Goal: Task Accomplishment & Management: Manage account settings

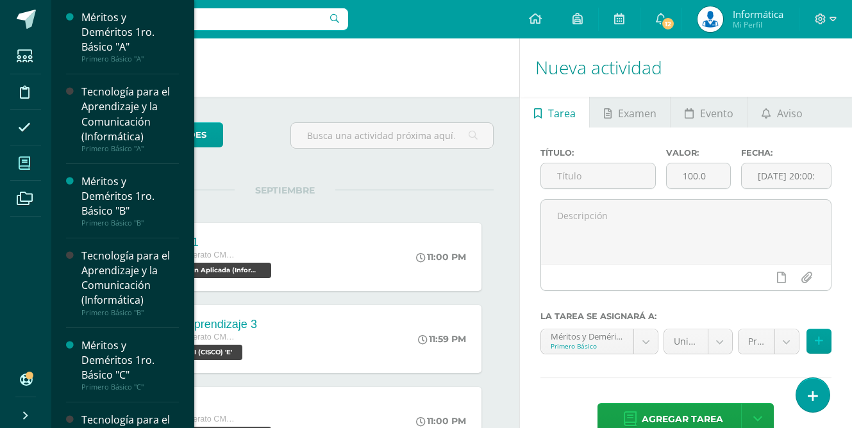
click at [25, 164] on icon at bounding box center [25, 163] width 12 height 13
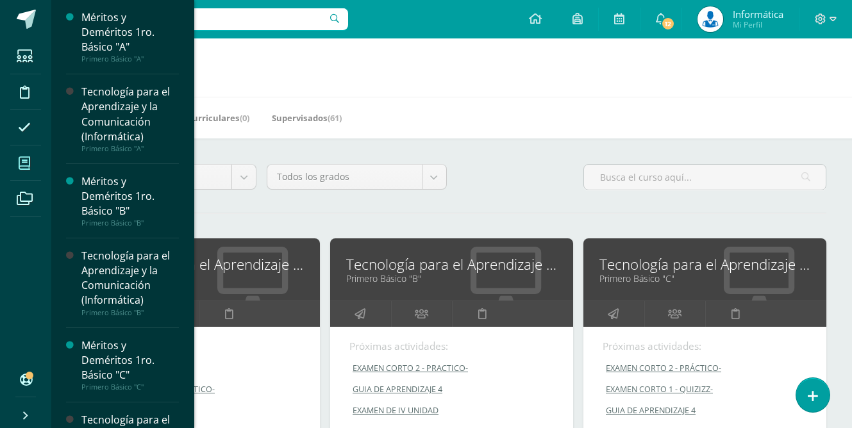
click at [27, 164] on icon at bounding box center [25, 163] width 12 height 13
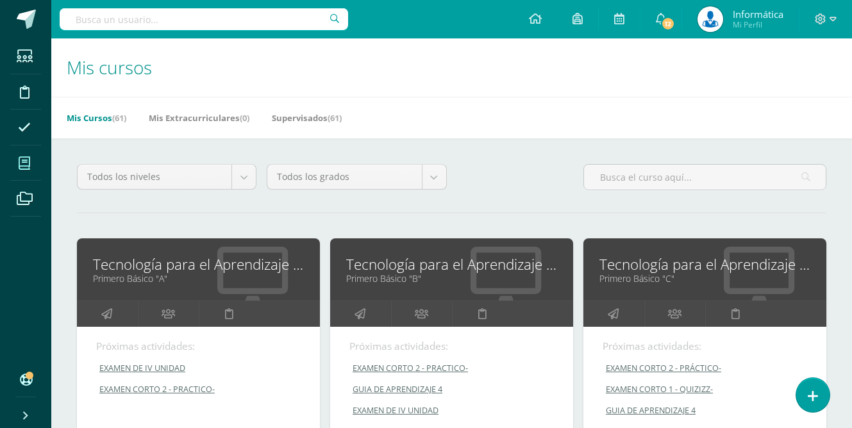
click at [583, 100] on div "Mis Cursos (61) Mis Extracurriculares (0) Supervisados (61)" at bounding box center [467, 118] width 832 height 42
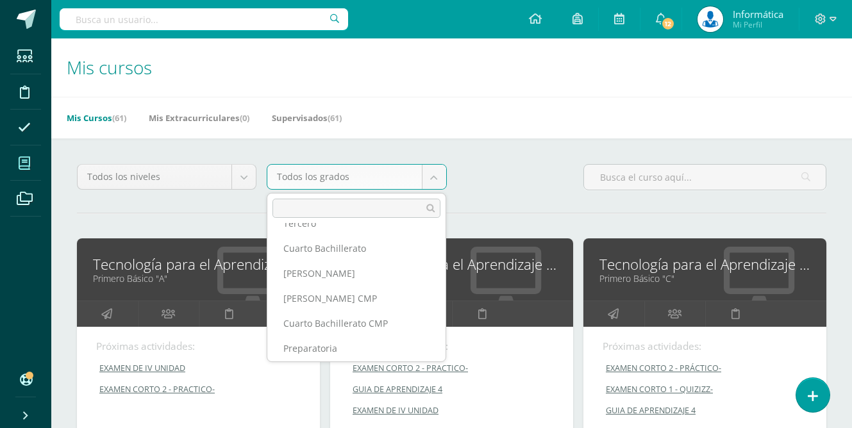
scroll to position [222, 0]
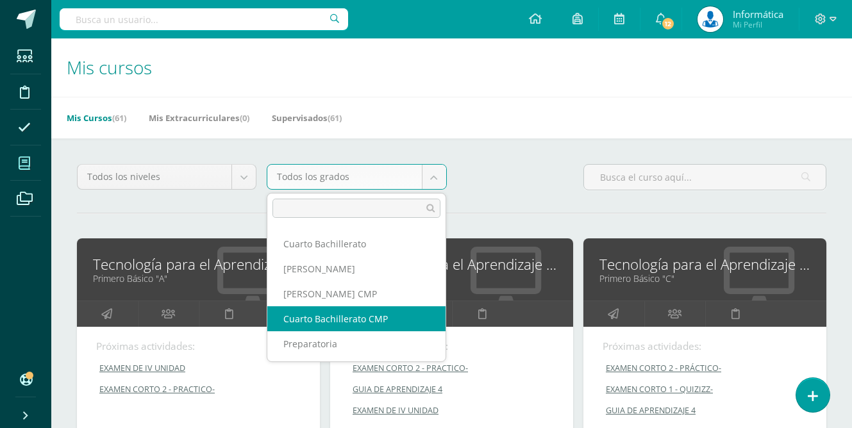
select select "13"
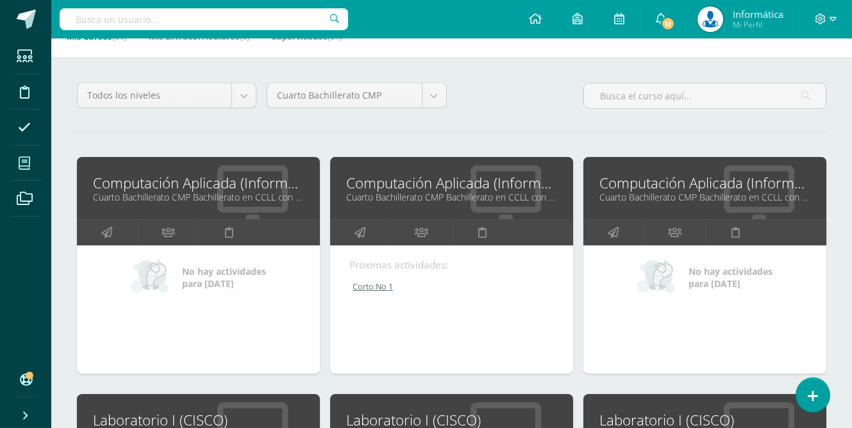
scroll to position [119, 0]
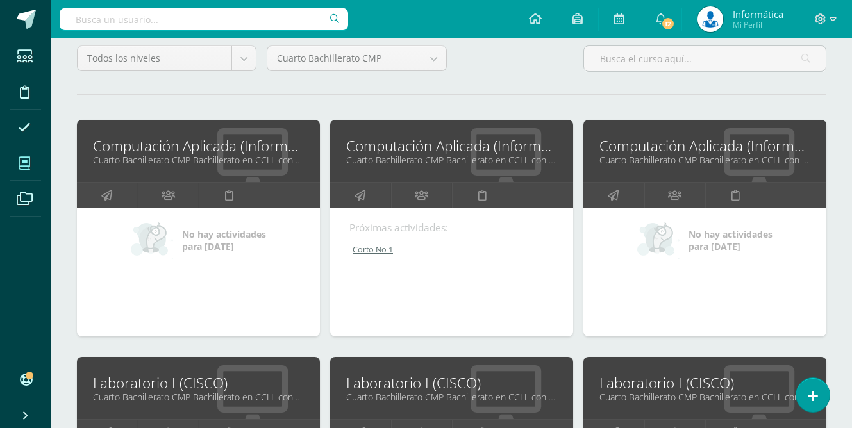
click at [442, 145] on link "Computación Aplicada (Informática)" at bounding box center [451, 146] width 211 height 20
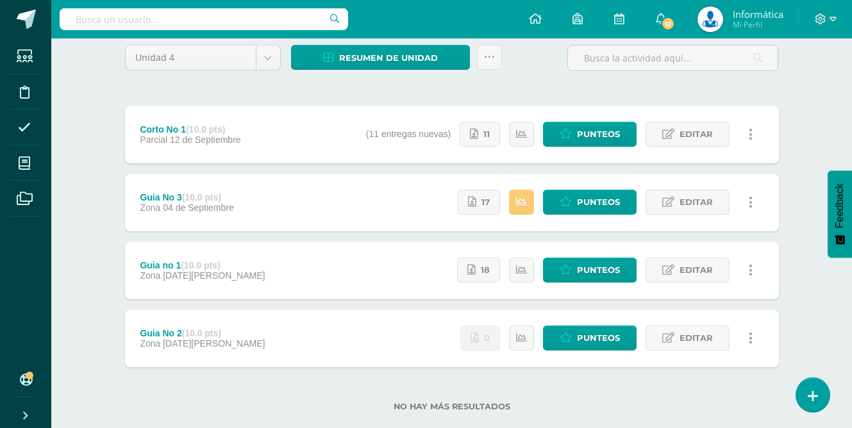
scroll to position [132, 0]
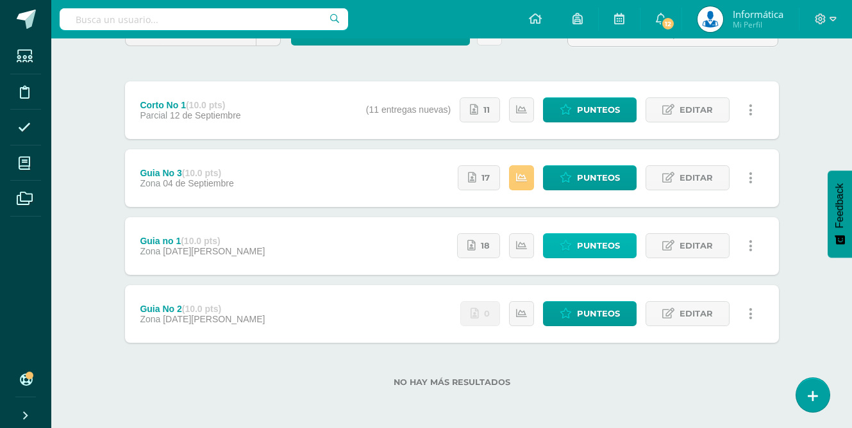
click at [569, 248] on icon at bounding box center [566, 246] width 12 height 11
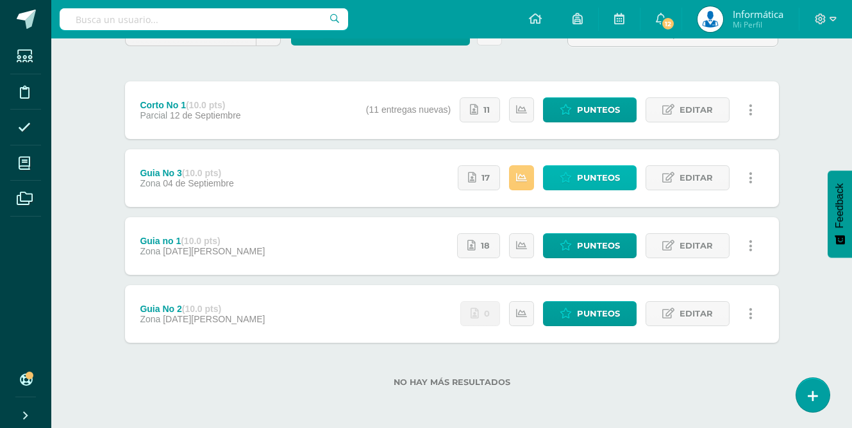
click at [595, 175] on span "Punteos" at bounding box center [598, 178] width 43 height 24
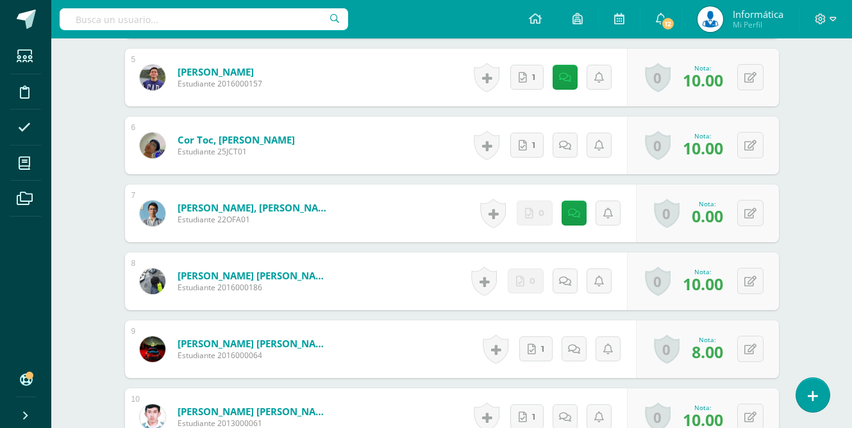
scroll to position [683, 0]
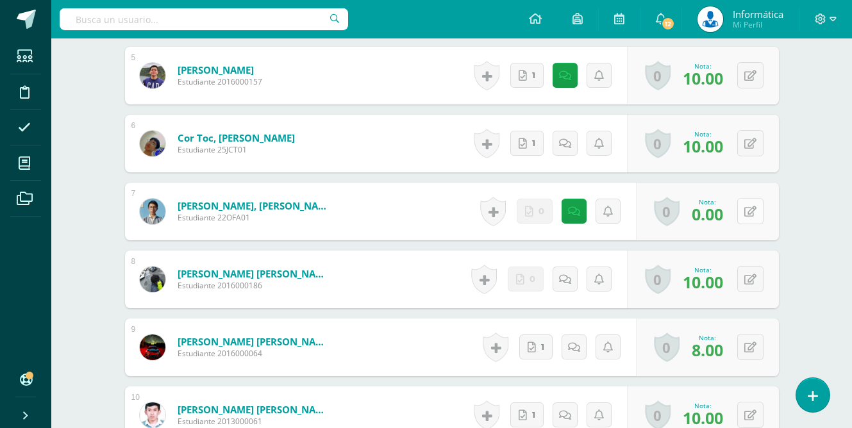
click at [754, 214] on icon at bounding box center [751, 212] width 12 height 11
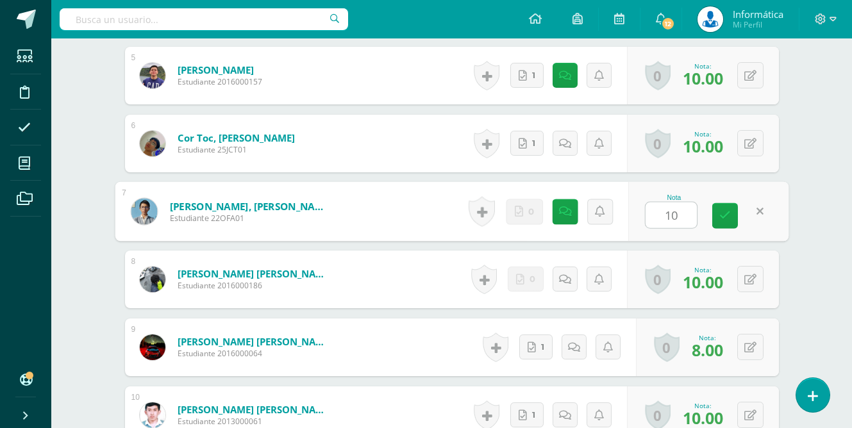
scroll to position [684, 0]
type input "10"
click at [845, 203] on div "Computación Aplicada (Informática) Cuarto Bachillerato CMP Bachillerato en CCLL…" at bounding box center [451, 310] width 801 height 1911
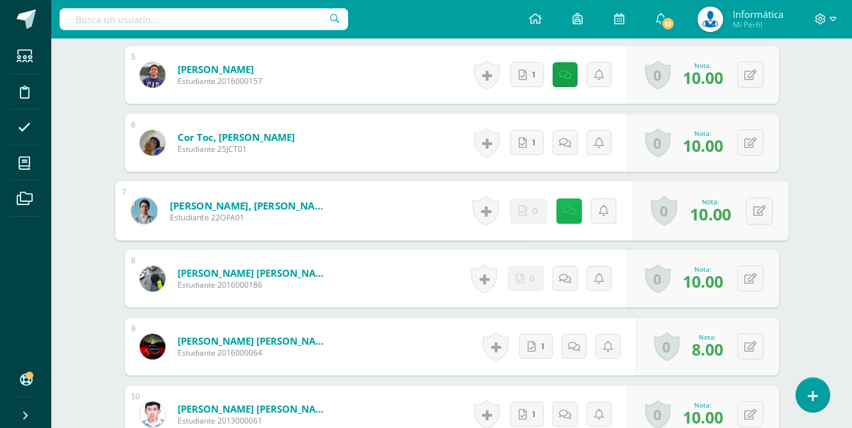
click at [563, 215] on icon at bounding box center [569, 210] width 13 height 11
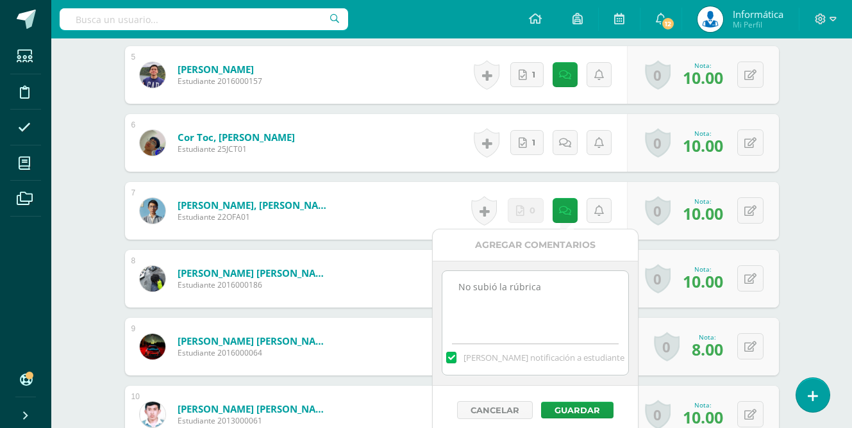
drag, startPoint x: 564, startPoint y: 296, endPoint x: 434, endPoint y: 291, distance: 130.3
click at [434, 291] on div "No subió la rúbrica Mandar notificación a estudiante" at bounding box center [535, 323] width 205 height 125
click at [579, 417] on button "Guardar" at bounding box center [574, 410] width 72 height 17
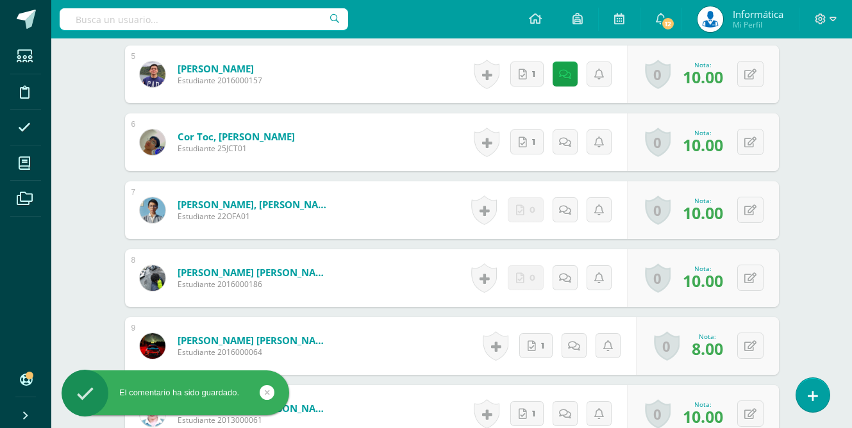
scroll to position [685, 0]
